Goal: Information Seeking & Learning: Learn about a topic

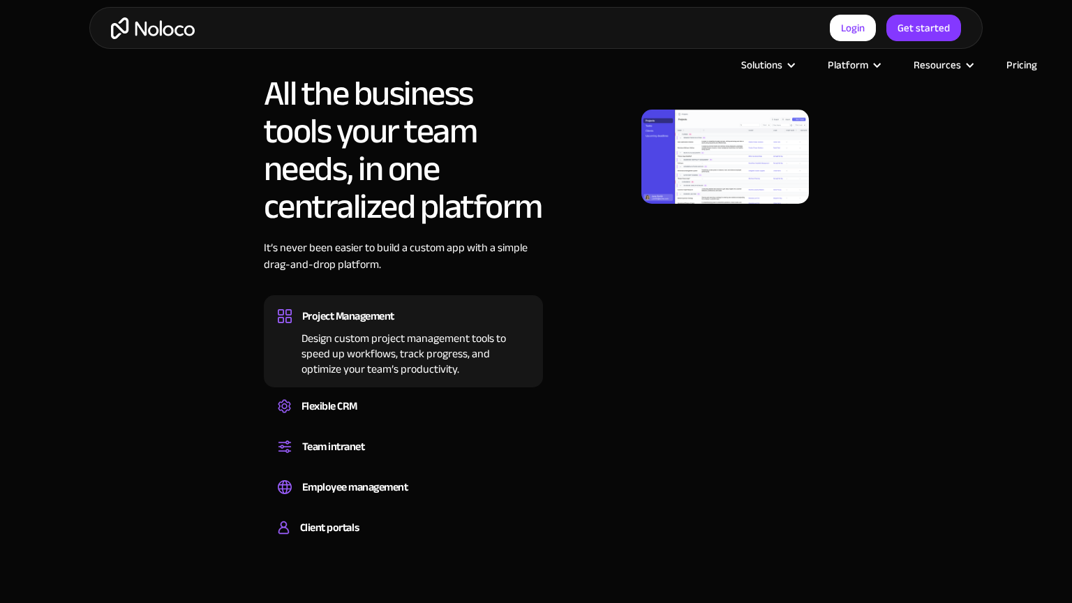
scroll to position [1478, 0]
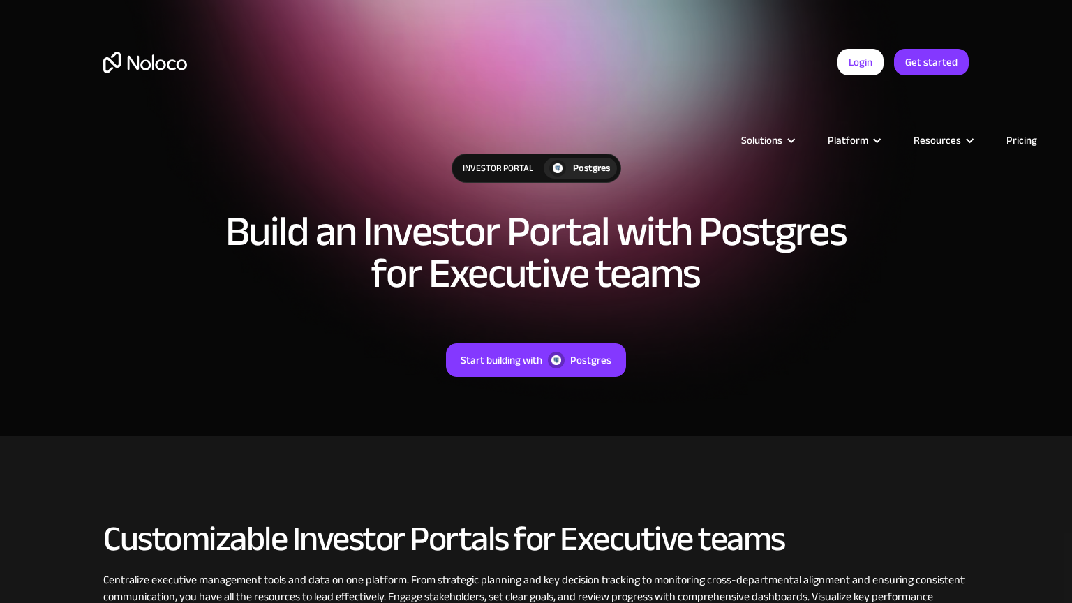
scroll to position [442, 0]
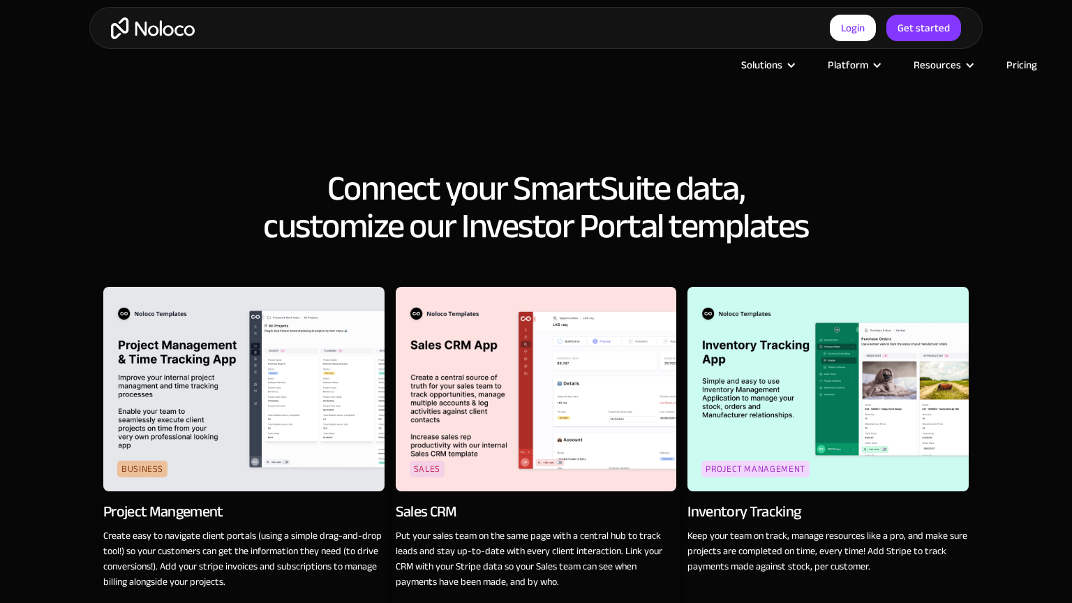
scroll to position [1995, 0]
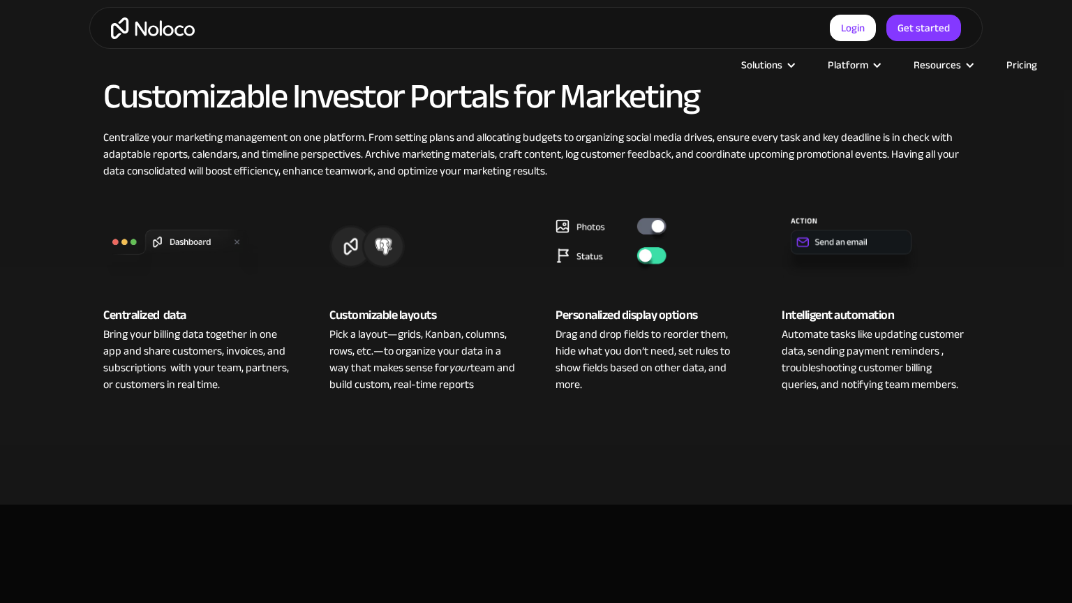
scroll to position [960, 0]
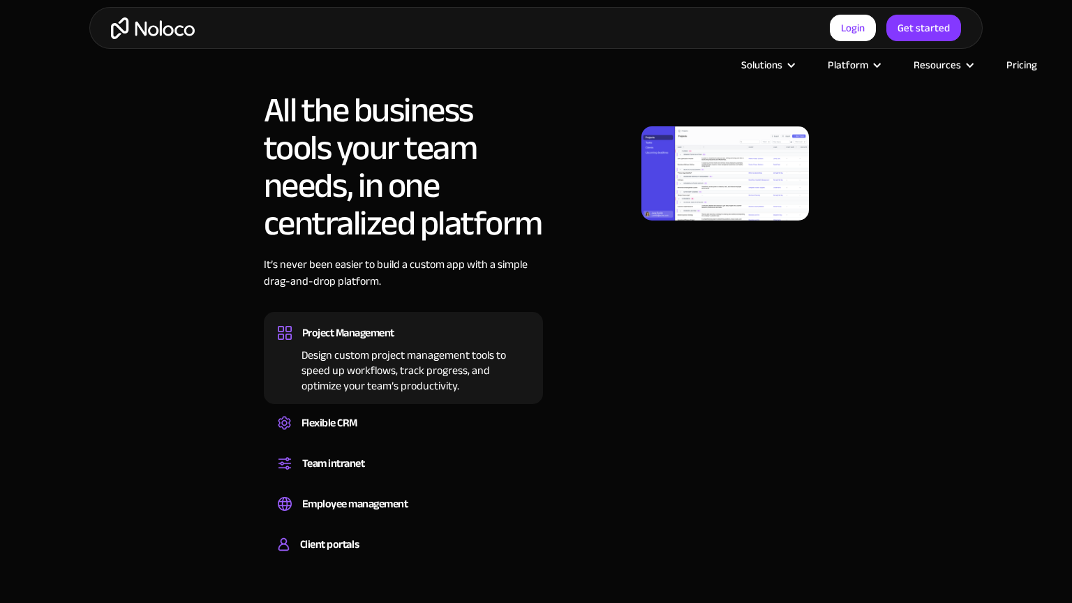
scroll to position [1478, 0]
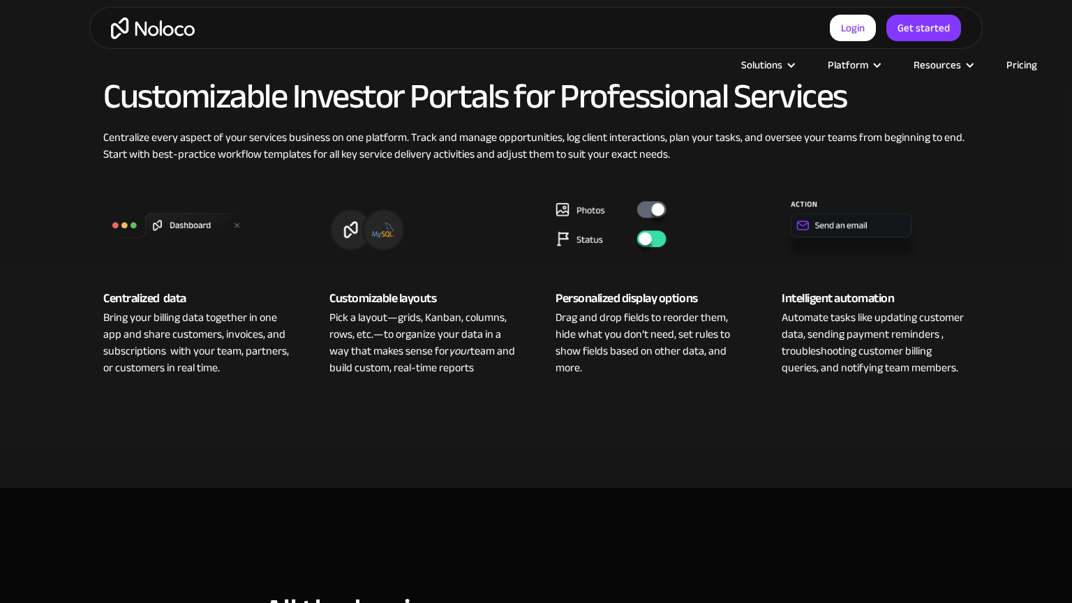
scroll to position [960, 0]
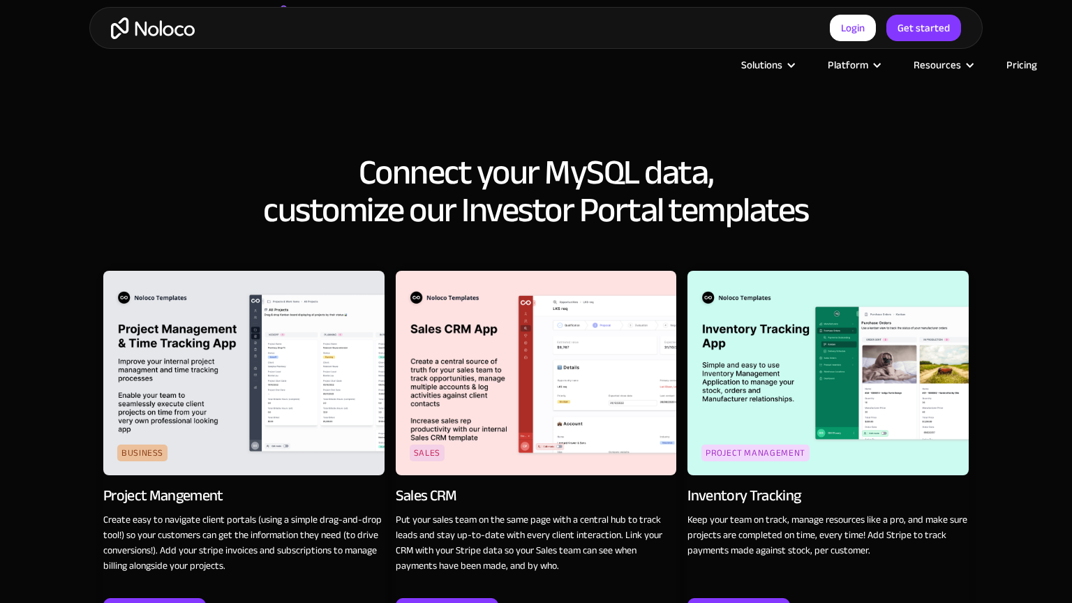
scroll to position [1994, 0]
